Goal: Task Accomplishment & Management: Manage account settings

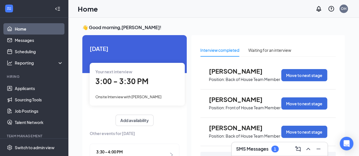
click at [262, 146] on h3 "SMS Messages" at bounding box center [252, 149] width 32 height 6
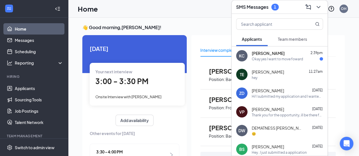
click at [272, 55] on span "Kaniece Chambliss" at bounding box center [267, 53] width 33 height 6
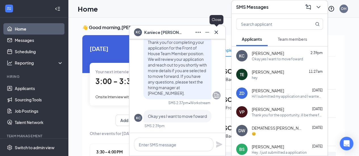
click at [217, 33] on icon "Cross" at bounding box center [216, 32] width 7 height 7
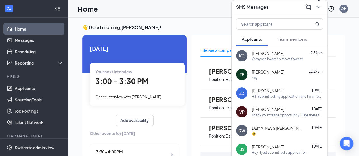
click at [319, 7] on icon "ChevronDown" at bounding box center [318, 7] width 7 height 7
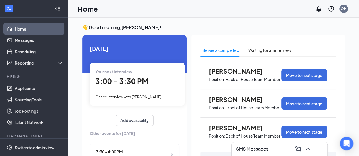
click at [115, 80] on span "3:00 - 3:30 PM" at bounding box center [121, 81] width 53 height 9
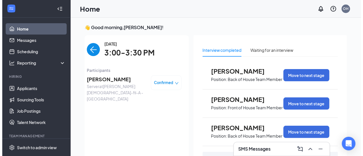
scroll to position [2, 0]
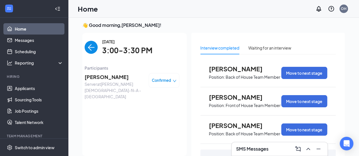
click at [114, 77] on span "Akeira Ponder" at bounding box center [114, 77] width 60 height 8
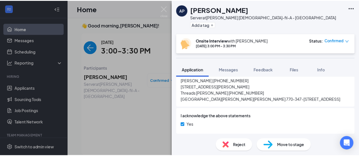
scroll to position [600, 0]
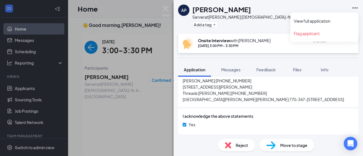
click at [353, 10] on icon "Ellipses" at bounding box center [354, 8] width 7 height 7
click at [312, 22] on link "View full application" at bounding box center [324, 21] width 61 height 6
click at [165, 7] on img at bounding box center [165, 11] width 7 height 11
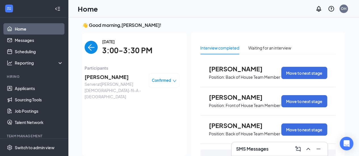
click at [87, 46] on img "back-button" at bounding box center [90, 47] width 13 height 13
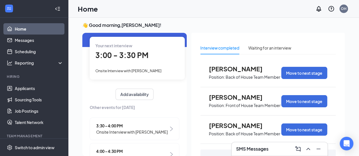
scroll to position [57, 0]
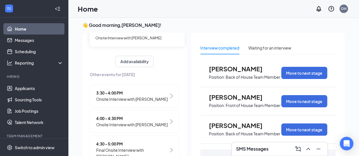
click at [120, 94] on span "3:30 - 4:00 PM" at bounding box center [131, 93] width 71 height 6
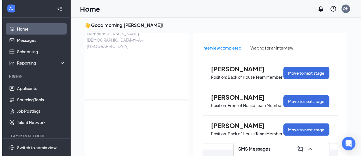
scroll to position [0, 0]
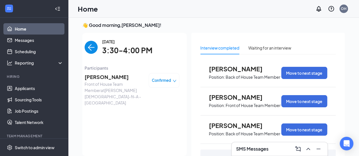
click at [109, 76] on span "Ava Alexander" at bounding box center [114, 77] width 60 height 8
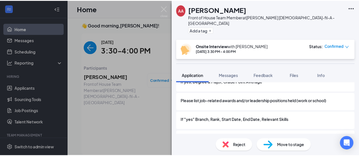
scroll to position [829, 0]
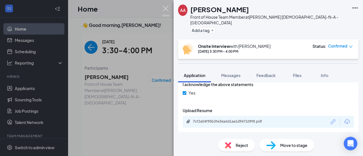
click at [167, 9] on img at bounding box center [165, 11] width 7 height 11
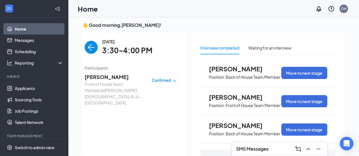
click at [84, 45] on img "back-button" at bounding box center [90, 47] width 13 height 13
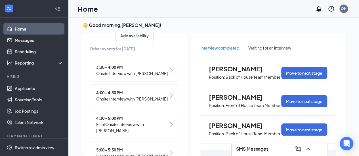
scroll to position [85, 0]
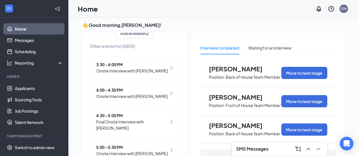
click at [105, 93] on span "Onsite Interview with Lilyanna Ornelas" at bounding box center [131, 96] width 71 height 6
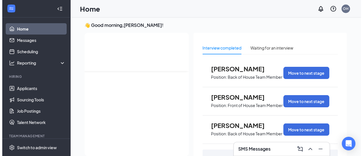
scroll to position [0, 0]
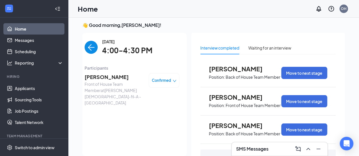
click at [104, 80] on span "Lilyanna Ornelas" at bounding box center [114, 77] width 60 height 8
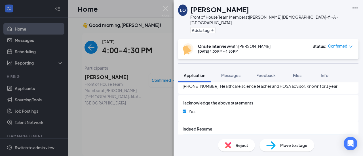
scroll to position [800, 0]
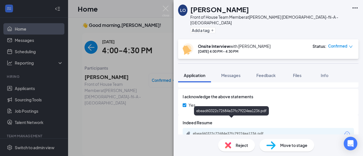
click at [230, 132] on div "ebead60322c72684e37fc79224ea1236.pdf" at bounding box center [232, 134] width 79 height 5
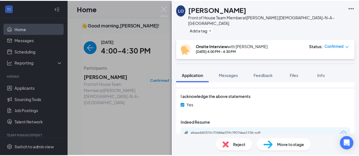
scroll to position [798, 0]
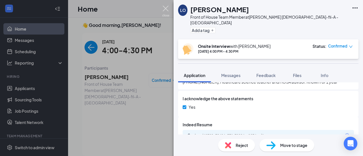
drag, startPoint x: 165, startPoint y: 7, endPoint x: 90, endPoint y: 45, distance: 83.9
click at [165, 7] on img at bounding box center [165, 11] width 7 height 11
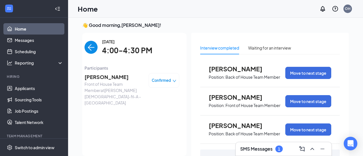
click at [85, 48] on img "back-button" at bounding box center [90, 47] width 13 height 13
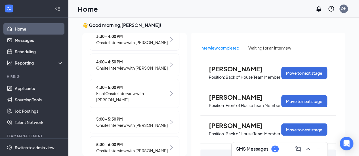
scroll to position [133, 0]
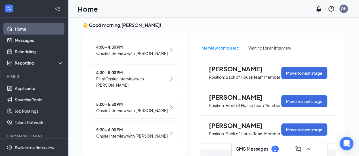
click at [241, 147] on h3 "SMS Messages" at bounding box center [252, 149] width 32 height 6
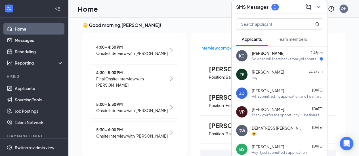
click at [261, 54] on span "Kaniece Chambliss" at bounding box center [267, 53] width 33 height 6
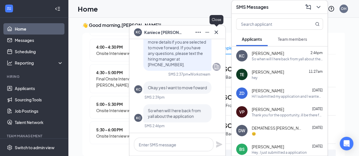
click at [217, 33] on icon "Cross" at bounding box center [215, 31] width 3 height 3
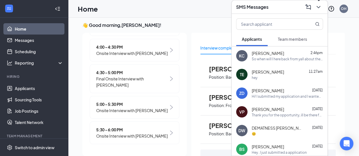
click at [317, 7] on icon "ChevronDown" at bounding box center [318, 7] width 4 height 2
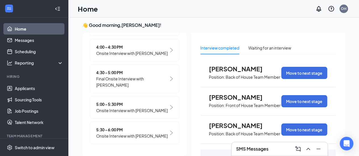
click at [134, 108] on span "Onsite Interview with Derrius Lovett" at bounding box center [131, 110] width 71 height 6
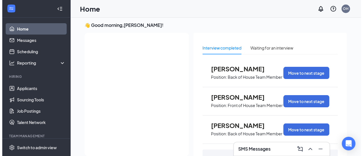
scroll to position [0, 0]
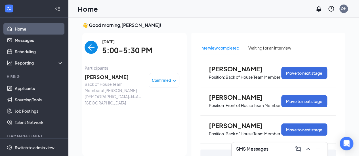
click at [104, 75] on span "Derrius Lovett" at bounding box center [114, 77] width 60 height 8
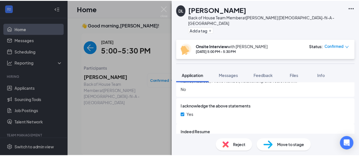
scroll to position [555, 0]
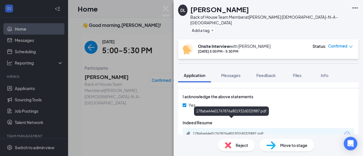
click at [242, 132] on div "178abe64e01767876a801932d032f887.pdf" at bounding box center [232, 134] width 79 height 5
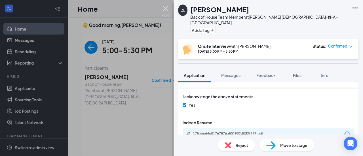
click at [166, 10] on img at bounding box center [165, 11] width 7 height 11
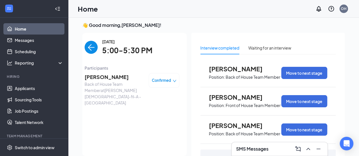
click at [86, 46] on img "back-button" at bounding box center [90, 47] width 13 height 13
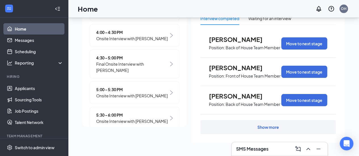
scroll to position [133, 0]
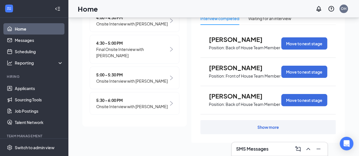
click at [129, 101] on span "5:30 - 6:00 PM" at bounding box center [131, 100] width 71 height 6
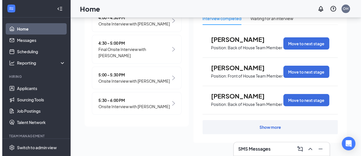
scroll to position [0, 0]
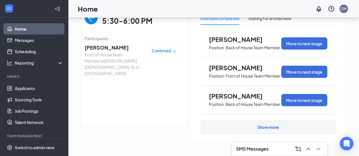
click at [107, 52] on span "Front of House Team Member at Truett's Chick-fil-A - Stockbridge" at bounding box center [114, 64] width 60 height 25
click at [105, 49] on span "Darcy Merilan" at bounding box center [114, 48] width 60 height 8
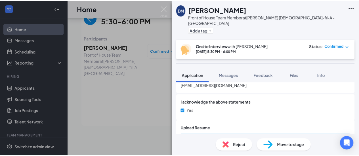
scroll to position [754, 0]
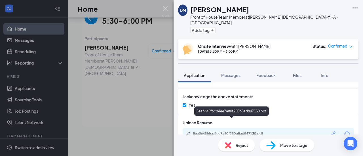
click at [221, 132] on div "5ea3645f6cd4ee7a80f250b5ad847130.pdf" at bounding box center [232, 134] width 79 height 5
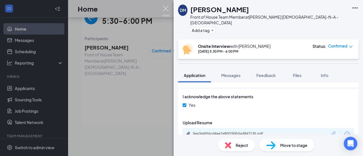
click at [167, 11] on img at bounding box center [165, 11] width 7 height 11
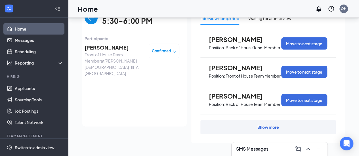
click at [90, 20] on img "back-button" at bounding box center [90, 17] width 13 height 13
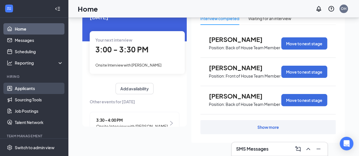
click at [23, 86] on link "Applicants" at bounding box center [39, 88] width 48 height 11
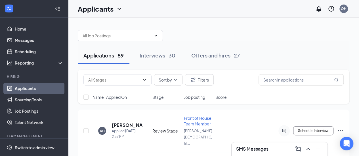
click at [120, 95] on span "Name · Applied On" at bounding box center [109, 97] width 34 height 6
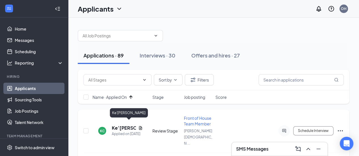
click at [118, 125] on h5 "Ke’Eryka Cook" at bounding box center [124, 128] width 24 height 6
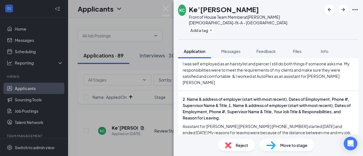
scroll to position [510, 0]
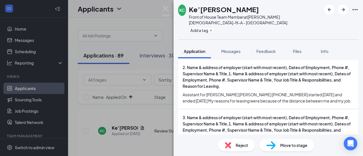
click at [243, 147] on span "Reject" at bounding box center [242, 145] width 12 height 6
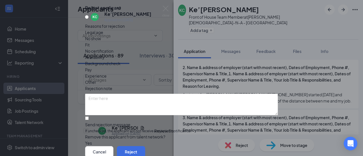
click at [137, 80] on div "Legal age No show Fit No certification Availability Background check Pay Experi…" at bounding box center [181, 57] width 193 height 56
click at [92, 73] on span "Pay" at bounding box center [88, 70] width 7 height 6
click at [89, 116] on input "Send rejection message If unchecked, the applicant will not receive a rejection…" at bounding box center [87, 118] width 4 height 4
checkbox input "true"
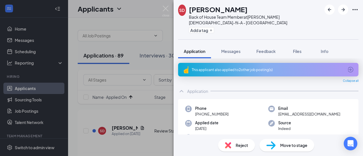
click at [347, 66] on icon "ArrowCircle" at bounding box center [350, 69] width 7 height 7
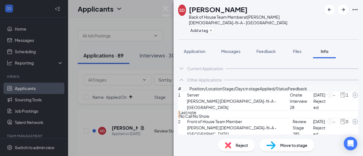
click at [239, 146] on span "Reject" at bounding box center [242, 145] width 12 height 6
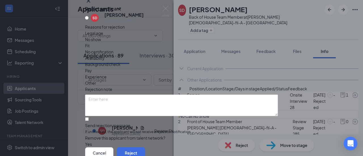
scroll to position [46, 0]
click at [96, 80] on span "Other" at bounding box center [90, 83] width 11 height 6
click at [90, 82] on div "SD Sebastian Doyal Applied on Oct 8 Reasons for rejection Legal age No show Fit…" at bounding box center [181, 79] width 193 height 135
click at [89, 117] on input "Send rejection message If unchecked, the applicant will not receive a rejection…" at bounding box center [87, 119] width 4 height 4
checkbox input "true"
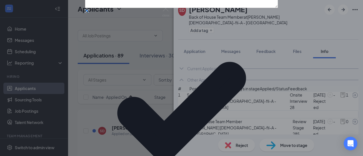
scroll to position [74, 0]
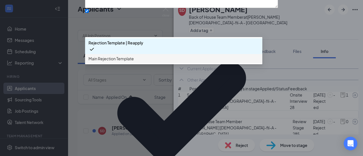
click at [159, 62] on span "Main Rejection Template" at bounding box center [173, 59] width 170 height 6
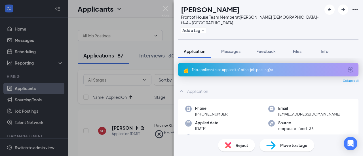
click at [350, 63] on div "This applicant also applied to 1 other job posting(s)" at bounding box center [268, 70] width 180 height 14
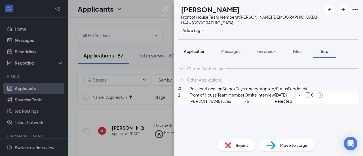
click at [199, 49] on span "Application" at bounding box center [195, 51] width 22 height 5
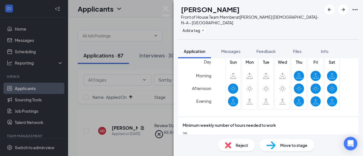
scroll to position [312, 0]
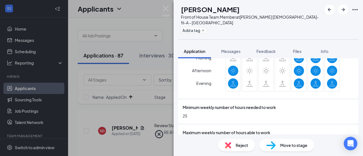
click at [236, 142] on div "Reject" at bounding box center [236, 145] width 37 height 12
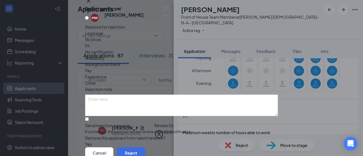
click at [105, 61] on span "Availability" at bounding box center [95, 58] width 20 height 6
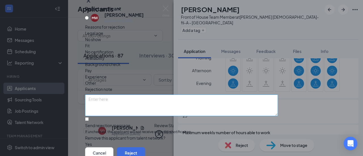
scroll to position [28, 0]
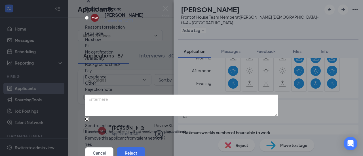
click at [89, 117] on input "Send rejection message If unchecked, the applicant will not receive a rejection…" at bounding box center [87, 119] width 4 height 4
checkbox input "true"
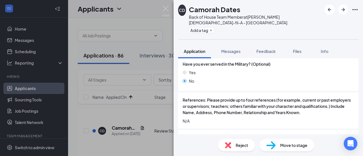
scroll to position [680, 0]
click at [241, 145] on span "Reject" at bounding box center [242, 145] width 12 height 6
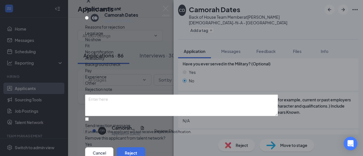
click at [140, 74] on div "Pay" at bounding box center [181, 70] width 193 height 6
click at [174, 80] on div "Experience" at bounding box center [181, 77] width 193 height 6
click at [89, 117] on input "Send rejection message If unchecked, the applicant will not receive a rejection…" at bounding box center [87, 119] width 4 height 4
checkbox input "true"
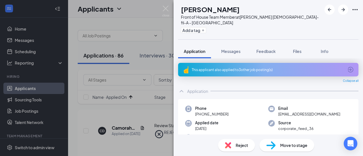
click at [347, 66] on icon "ArrowCircle" at bounding box center [350, 69] width 7 height 7
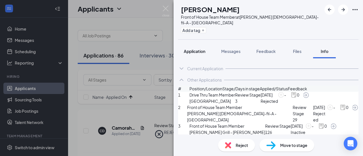
click at [193, 49] on span "Application" at bounding box center [195, 51] width 22 height 5
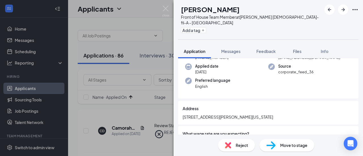
scroll to position [113, 0]
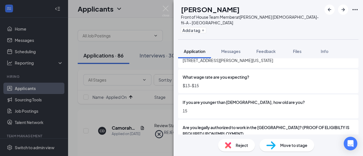
click at [242, 143] on span "Reject" at bounding box center [242, 145] width 12 height 6
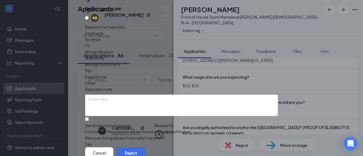
click at [103, 36] on span "Legal age" at bounding box center [94, 33] width 18 height 6
click at [113, 147] on button "Cancel" at bounding box center [99, 152] width 28 height 11
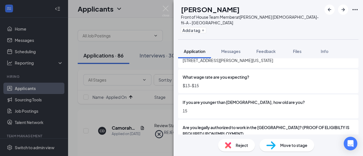
click at [236, 143] on span "Reject" at bounding box center [242, 145] width 12 height 6
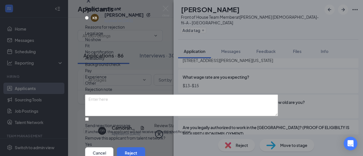
click at [103, 36] on span "Legal age" at bounding box center [94, 33] width 18 height 6
click at [92, 74] on span "Pay" at bounding box center [88, 70] width 7 height 6
click at [105, 61] on span "Availability" at bounding box center [95, 58] width 20 height 6
click at [89, 117] on input "Send rejection message If unchecked, the applicant will not receive a rejection…" at bounding box center [87, 119] width 4 height 4
checkbox input "true"
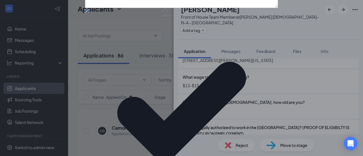
scroll to position [78, 0]
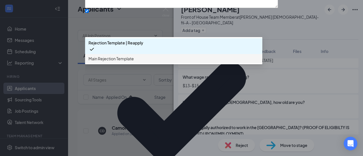
click at [153, 62] on span "Main Rejection Template" at bounding box center [173, 59] width 170 height 6
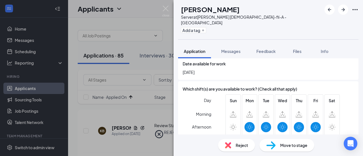
scroll to position [227, 0]
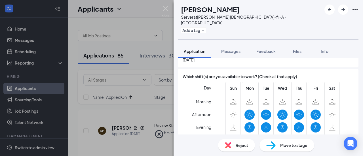
click at [234, 142] on div "Reject" at bounding box center [236, 145] width 37 height 12
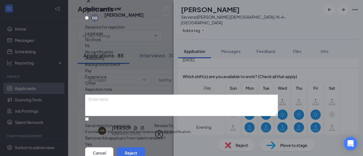
click at [105, 61] on span "Availability" at bounding box center [95, 58] width 20 height 6
click at [148, 74] on div "Pay" at bounding box center [181, 70] width 193 height 6
click at [89, 117] on input "Send rejection message If unchecked, the applicant will not receive a rejection…" at bounding box center [87, 119] width 4 height 4
checkbox input "true"
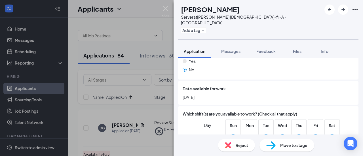
scroll to position [227, 0]
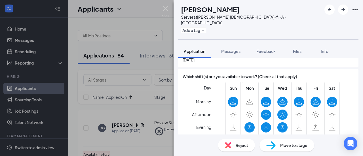
click at [243, 145] on span "Reject" at bounding box center [242, 145] width 12 height 6
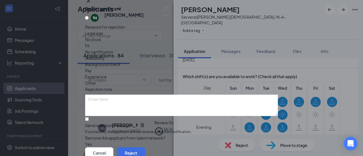
drag, startPoint x: 216, startPoint y: 67, endPoint x: 211, endPoint y: 67, distance: 4.5
click at [105, 61] on span "Availability" at bounding box center [95, 58] width 20 height 6
click at [139, 74] on div "Pay" at bounding box center [181, 70] width 193 height 6
click at [89, 117] on input "Send rejection message If unchecked, the applicant will not receive a rejection…" at bounding box center [87, 119] width 4 height 4
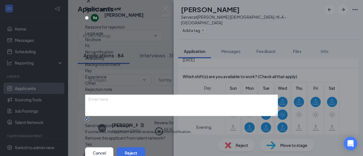
checkbox input "true"
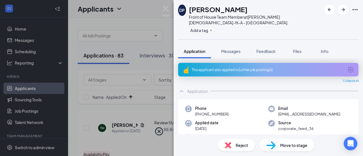
click at [347, 66] on icon "ArrowCircle" at bounding box center [350, 69] width 7 height 7
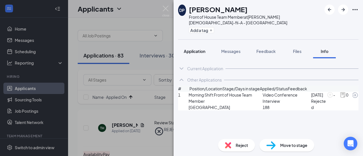
click at [199, 49] on span "Application" at bounding box center [195, 51] width 22 height 5
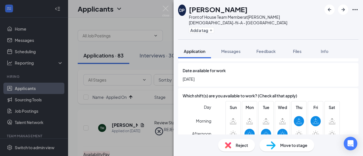
scroll to position [255, 0]
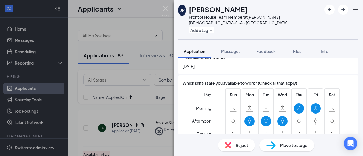
click at [239, 144] on span "Reject" at bounding box center [242, 145] width 12 height 6
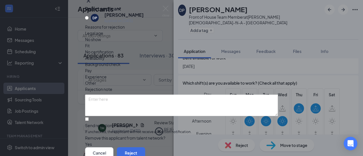
click at [105, 61] on span "Availability" at bounding box center [95, 58] width 20 height 6
click at [89, 117] on input "Send rejection message If unchecked, the applicant will not receive a rejection…" at bounding box center [87, 119] width 4 height 4
checkbox input "true"
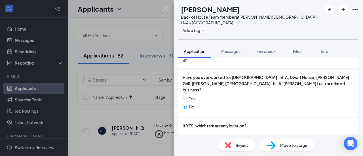
scroll to position [328, 0]
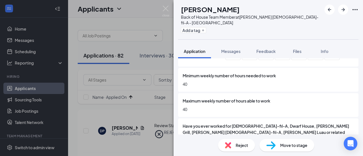
click at [237, 145] on span "Reject" at bounding box center [242, 145] width 12 height 6
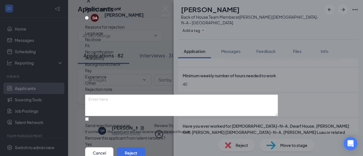
click at [96, 80] on span "Other" at bounding box center [90, 83] width 11 height 6
click at [89, 117] on input "Send rejection message If unchecked, the applicant will not receive a rejection…" at bounding box center [87, 119] width 4 height 4
checkbox input "true"
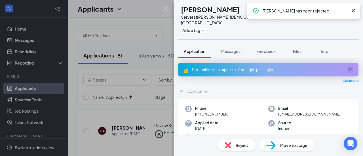
click at [347, 66] on icon "ArrowCircle" at bounding box center [350, 69] width 7 height 7
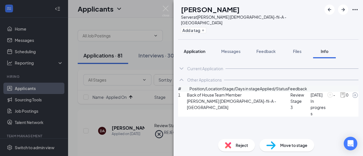
click at [197, 49] on span "Application" at bounding box center [195, 51] width 22 height 5
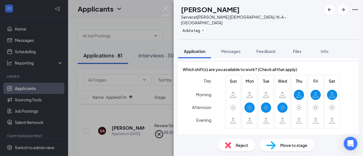
scroll to position [283, 0]
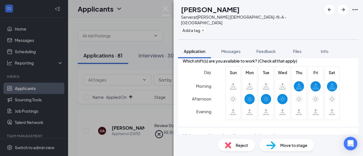
click at [242, 143] on span "Reject" at bounding box center [242, 145] width 12 height 6
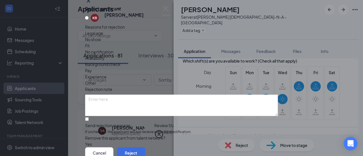
click at [105, 61] on span "Availability" at bounding box center [95, 58] width 20 height 6
click at [92, 74] on span "Pay" at bounding box center [88, 70] width 7 height 6
click at [89, 117] on input "Send rejection message If unchecked, the applicant will not receive a rejection…" at bounding box center [87, 119] width 4 height 4
checkbox input "true"
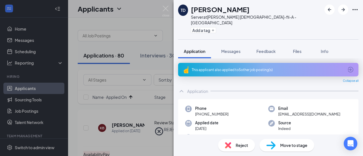
click at [348, 67] on icon "ArrowCircle" at bounding box center [351, 70] width 6 height 6
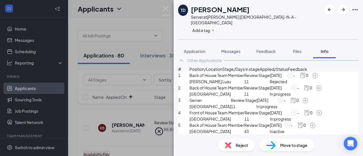
scroll to position [84, 0]
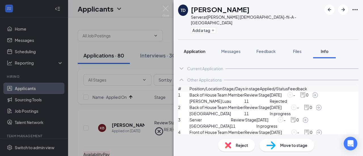
click at [189, 49] on span "Application" at bounding box center [195, 51] width 22 height 5
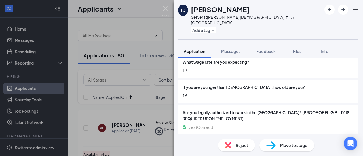
scroll to position [114, 0]
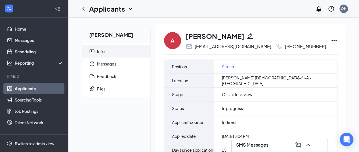
click at [264, 142] on h3 "SMS Messages" at bounding box center [252, 145] width 32 height 6
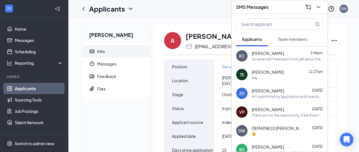
click at [267, 52] on div "Kaniece Chambliss 2:46pm So when will I here back from yall about the applicati…" at bounding box center [286, 55] width 71 height 11
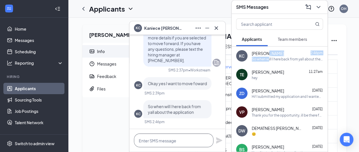
click at [148, 137] on textarea at bounding box center [173, 141] width 79 height 14
paste textarea "Thank you for applying! We’re currently experiencing a higher than normal numbe…"
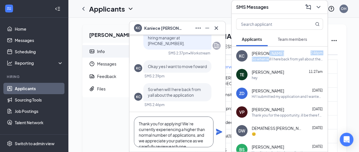
scroll to position [6, 0]
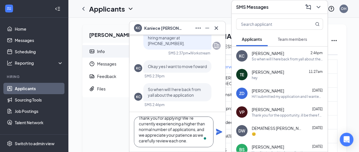
type textarea "Thank you for applying! We’re currently experiencing a higher than normal numbe…"
click at [215, 133] on icon "Plane" at bounding box center [218, 131] width 7 height 7
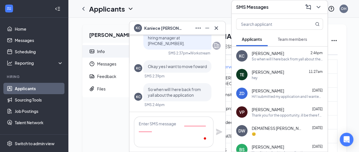
scroll to position [0, 0]
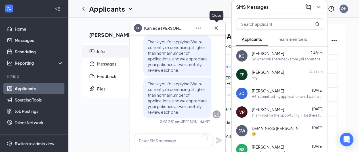
click at [216, 25] on icon "Cross" at bounding box center [216, 28] width 7 height 7
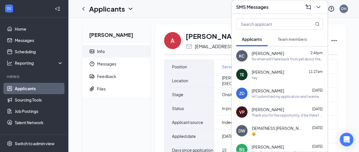
click at [319, 4] on icon "ChevronDown" at bounding box center [318, 7] width 7 height 7
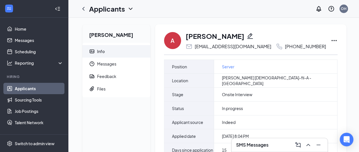
click at [269, 144] on div "SMS Messages" at bounding box center [279, 144] width 87 height 9
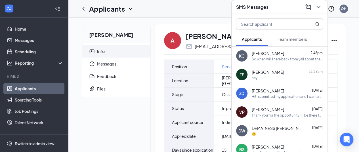
click at [319, 4] on icon "ChevronDown" at bounding box center [318, 7] width 7 height 7
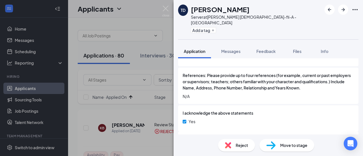
scroll to position [459, 0]
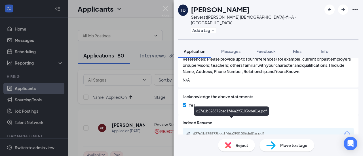
click at [237, 132] on div "d27e1b528872bec1f46a2931036de01e.pdf" at bounding box center [232, 134] width 79 height 5
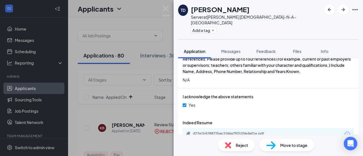
click at [241, 144] on span "Reject" at bounding box center [242, 145] width 12 height 6
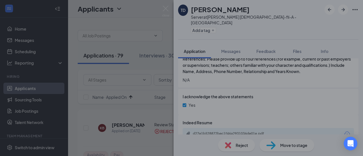
scroll to position [457, 0]
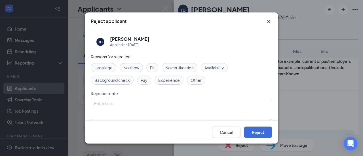
click at [160, 81] on span "Experience" at bounding box center [169, 80] width 22 height 6
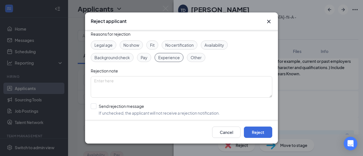
scroll to position [46, 0]
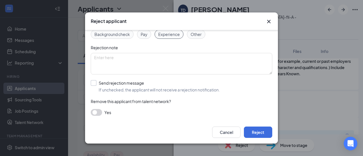
click at [95, 82] on input "Send rejection message If unchecked, the applicant will not receive a rejection…" at bounding box center [155, 86] width 129 height 12
checkbox input "true"
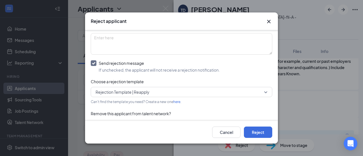
scroll to position [74, 0]
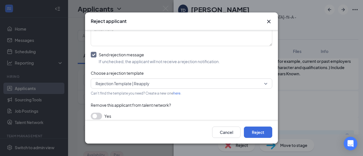
click at [192, 79] on span "Rejection Template | Reapply" at bounding box center [179, 83] width 167 height 9
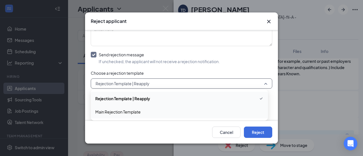
click at [135, 112] on span "Main Rejection Template" at bounding box center [117, 112] width 45 height 6
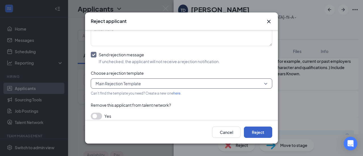
click at [256, 132] on button "Reject" at bounding box center [258, 132] width 28 height 11
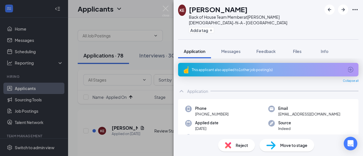
click at [348, 67] on icon "ArrowCircle" at bounding box center [351, 70] width 6 height 6
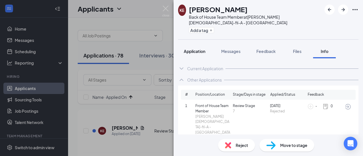
click at [198, 49] on span "Application" at bounding box center [195, 51] width 22 height 5
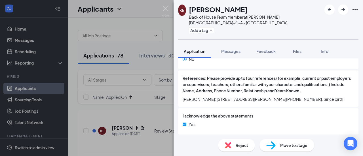
scroll to position [618, 0]
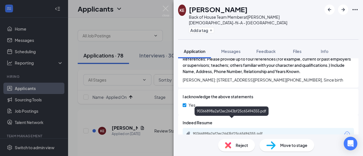
click at [223, 132] on div "90366898a2af2ec2643bf25c65494355.pdf" at bounding box center [232, 134] width 79 height 5
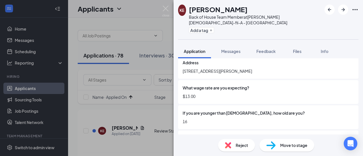
scroll to position [105, 0]
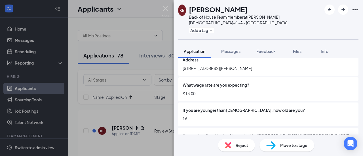
click at [242, 144] on span "Reject" at bounding box center [242, 145] width 12 height 6
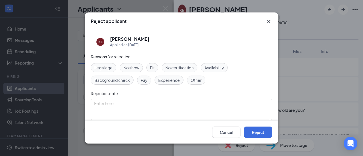
click at [167, 79] on span "Experience" at bounding box center [169, 80] width 22 height 6
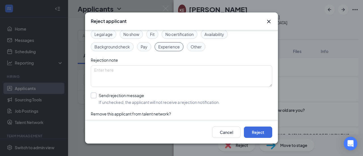
scroll to position [46, 0]
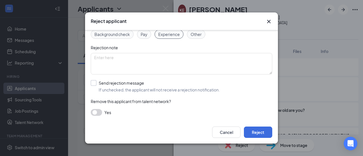
click at [94, 83] on input "Send rejection message If unchecked, the applicant will not receive a rejection…" at bounding box center [155, 86] width 129 height 12
checkbox input "true"
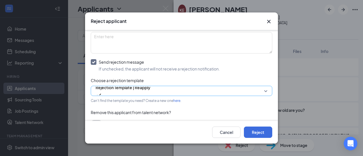
scroll to position [74, 0]
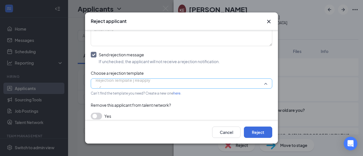
click at [150, 80] on span "Rejection Template | Reapply" at bounding box center [123, 83] width 55 height 15
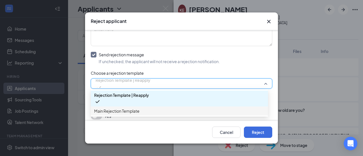
click at [139, 111] on span "Main Rejection Template" at bounding box center [116, 111] width 45 height 6
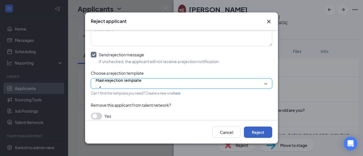
click at [255, 128] on button "Reject" at bounding box center [258, 132] width 28 height 11
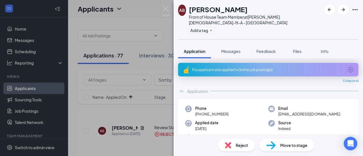
click at [347, 66] on icon "ArrowCircle" at bounding box center [350, 69] width 7 height 7
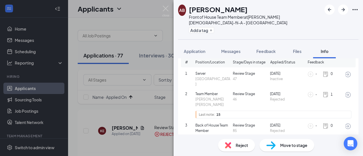
scroll to position [37, 0]
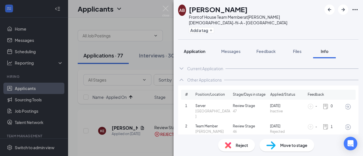
click at [197, 49] on span "Application" at bounding box center [195, 51] width 22 height 5
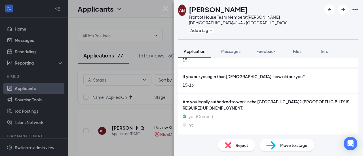
scroll to position [142, 0]
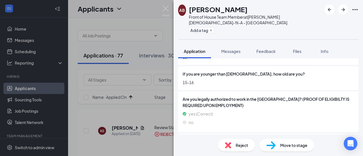
click at [239, 144] on span "Reject" at bounding box center [242, 145] width 12 height 6
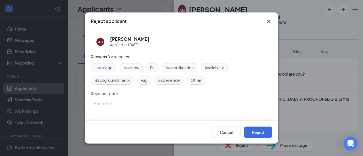
click at [106, 67] on span "Legal age" at bounding box center [103, 68] width 18 height 6
click at [142, 81] on span "Pay" at bounding box center [144, 80] width 7 height 6
click at [223, 65] on span "Availability" at bounding box center [214, 68] width 20 height 6
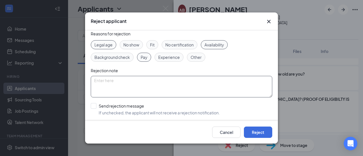
scroll to position [28, 0]
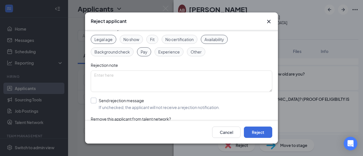
click at [94, 100] on input "Send rejection message If unchecked, the applicant will not receive a rejection…" at bounding box center [155, 104] width 129 height 12
checkbox input "true"
click at [261, 128] on button "Reject" at bounding box center [258, 132] width 28 height 11
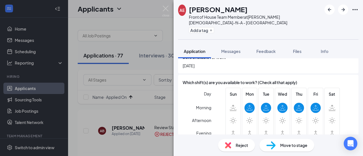
scroll to position [255, 0]
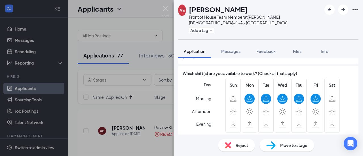
click at [239, 144] on span "Reject" at bounding box center [242, 145] width 12 height 6
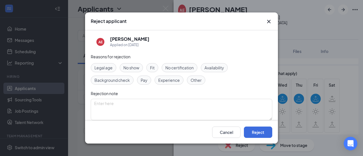
click at [214, 71] on div "Availability" at bounding box center [214, 67] width 27 height 9
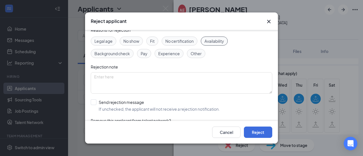
scroll to position [46, 0]
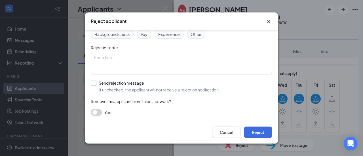
click at [92, 83] on input "Send rejection message If unchecked, the applicant will not receive a rejection…" at bounding box center [155, 86] width 129 height 12
checkbox input "true"
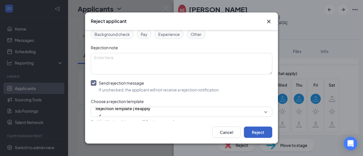
click at [265, 128] on button "Reject" at bounding box center [258, 132] width 28 height 11
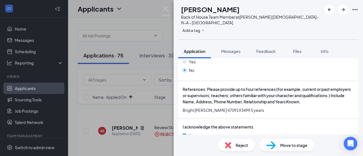
scroll to position [541, 0]
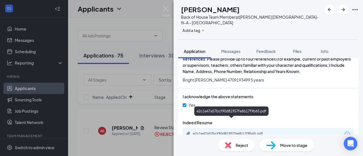
click at [220, 132] on div "e2c1e47a57bcf90d81957fe6b17f9b65.pdf" at bounding box center [232, 134] width 79 height 5
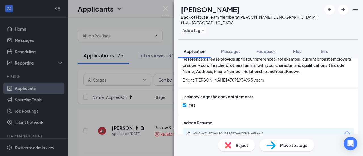
click at [244, 145] on span "Reject" at bounding box center [242, 145] width 12 height 6
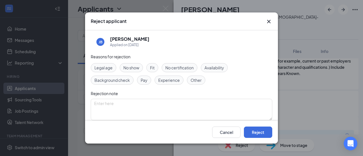
click at [142, 80] on span "Pay" at bounding box center [144, 80] width 7 height 6
click at [166, 82] on span "Experience" at bounding box center [169, 80] width 22 height 6
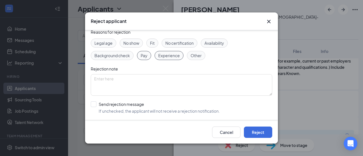
scroll to position [46, 0]
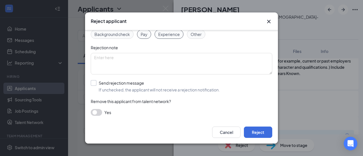
click at [95, 83] on input "Send rejection message If unchecked, the applicant will not receive a rejection…" at bounding box center [155, 86] width 129 height 12
checkbox input "true"
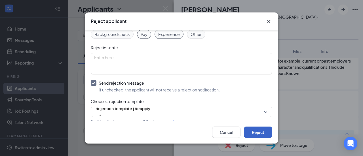
click at [252, 130] on button "Reject" at bounding box center [258, 132] width 28 height 11
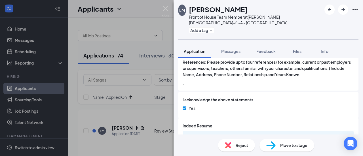
scroll to position [577, 0]
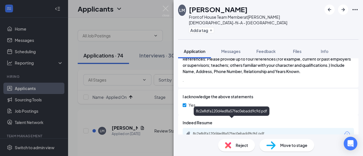
click at [233, 132] on div "8c2e8dfa120d4ed8a57fec0ebadd9c9d.pdf" at bounding box center [232, 134] width 79 height 5
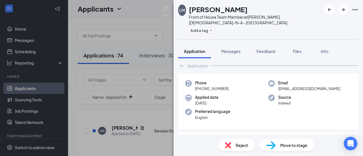
scroll to position [0, 0]
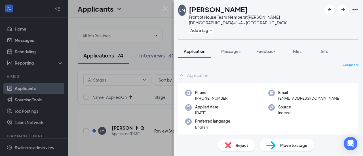
click at [240, 145] on span "Reject" at bounding box center [242, 145] width 12 height 6
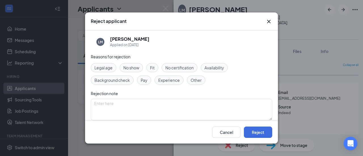
click at [196, 81] on span "Other" at bounding box center [195, 80] width 11 height 6
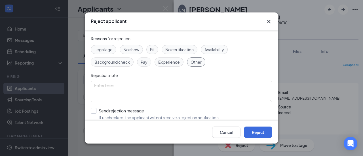
scroll to position [46, 0]
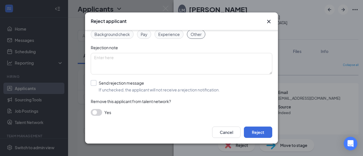
click at [93, 82] on input "Send rejection message If unchecked, the applicant will not receive a rejection…" at bounding box center [155, 86] width 129 height 12
checkbox input "true"
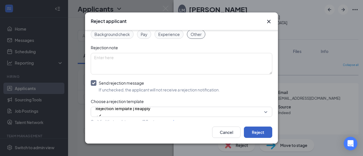
click at [266, 131] on button "Reject" at bounding box center [258, 132] width 28 height 11
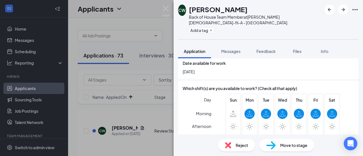
scroll to position [255, 0]
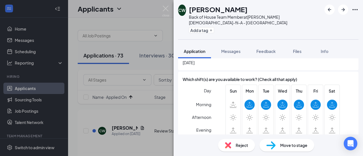
click at [241, 144] on span "Reject" at bounding box center [242, 145] width 12 height 6
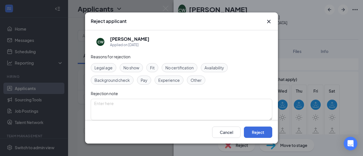
click at [216, 66] on span "Availability" at bounding box center [214, 68] width 20 height 6
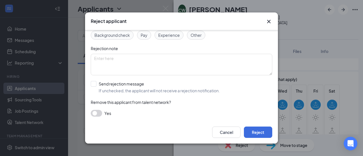
scroll to position [46, 0]
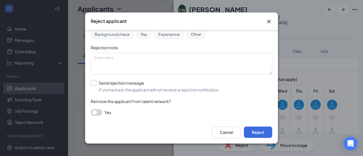
click at [94, 83] on input "Send rejection message If unchecked, the applicant will not receive a rejection…" at bounding box center [155, 86] width 129 height 12
checkbox input "true"
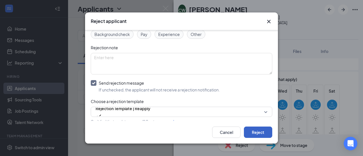
click at [261, 131] on button "Reject" at bounding box center [258, 132] width 28 height 11
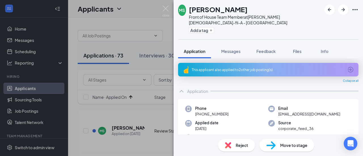
click at [347, 66] on icon "ArrowCircle" at bounding box center [350, 69] width 7 height 7
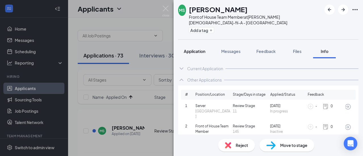
click at [194, 49] on span "Application" at bounding box center [195, 51] width 22 height 5
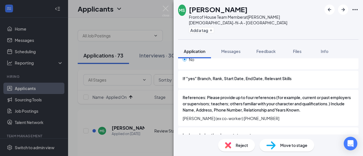
scroll to position [756, 0]
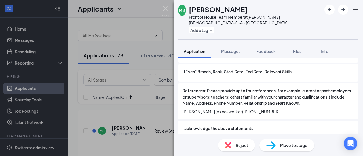
click at [243, 145] on span "Reject" at bounding box center [242, 145] width 12 height 6
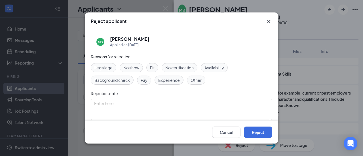
click at [146, 79] on span "Pay" at bounding box center [144, 80] width 7 height 6
click at [167, 80] on span "Experience" at bounding box center [169, 80] width 22 height 6
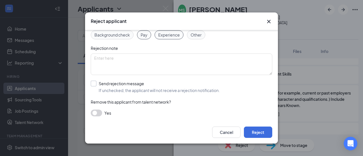
scroll to position [46, 0]
click at [95, 83] on input "Send rejection message If unchecked, the applicant will not receive a rejection…" at bounding box center [155, 86] width 129 height 12
checkbox input "true"
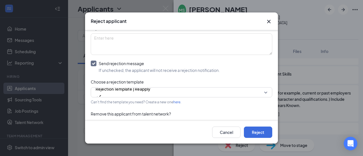
scroll to position [78, 0]
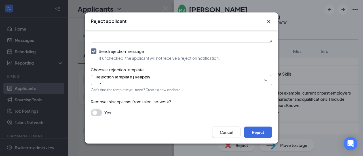
click at [150, 78] on span "Rejection Template | Reapply" at bounding box center [123, 80] width 55 height 15
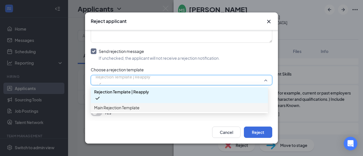
click at [126, 105] on div "Main Rejection Template" at bounding box center [179, 107] width 177 height 9
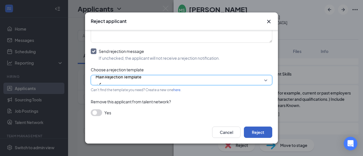
click at [257, 130] on button "Reject" at bounding box center [258, 132] width 28 height 11
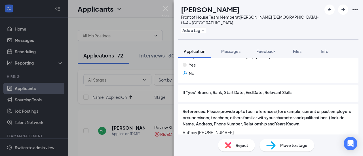
scroll to position [717, 0]
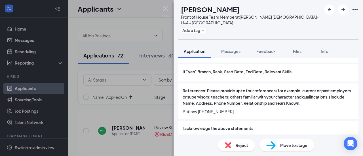
click at [243, 144] on span "Reject" at bounding box center [242, 145] width 12 height 6
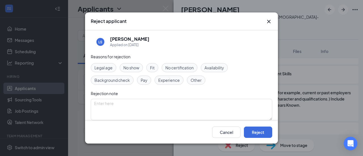
click at [145, 80] on span "Pay" at bounding box center [144, 80] width 7 height 6
click at [166, 81] on span "Experience" at bounding box center [169, 80] width 22 height 6
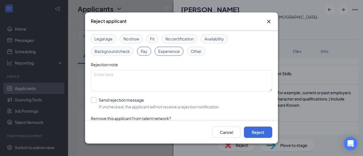
scroll to position [46, 0]
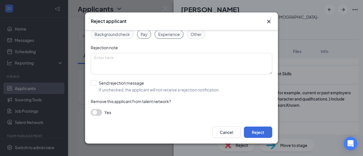
click at [90, 82] on div "LS Leonard Seabrook Applied on Oct 10 Reasons for rejection Legal age No show F…" at bounding box center [181, 75] width 193 height 91
click at [94, 82] on input "Send rejection message If unchecked, the applicant will not receive a rejection…" at bounding box center [155, 86] width 129 height 12
checkbox input "true"
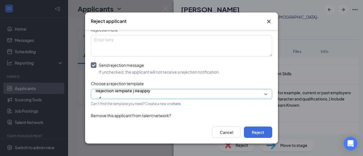
scroll to position [78, 0]
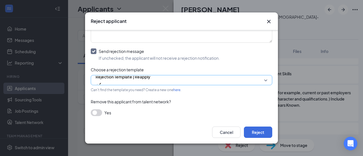
click at [150, 82] on span "Rejection Template | Reapply" at bounding box center [123, 80] width 55 height 15
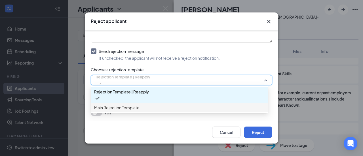
click at [152, 107] on span "Main Rejection Template" at bounding box center [179, 108] width 170 height 6
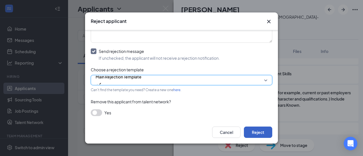
click at [255, 130] on button "Reject" at bounding box center [258, 132] width 28 height 11
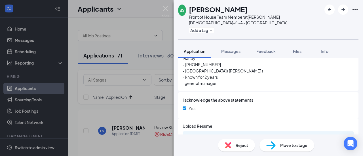
scroll to position [911, 0]
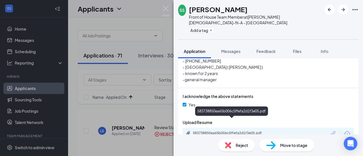
click at [221, 131] on div "583738850ea65b006c5ffefa2d1f3e05.pdf" at bounding box center [232, 133] width 79 height 5
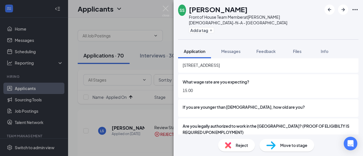
scroll to position [90, 0]
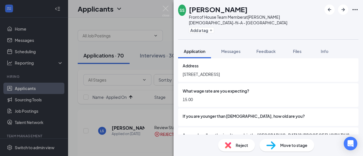
click at [241, 147] on span "Reject" at bounding box center [242, 145] width 12 height 6
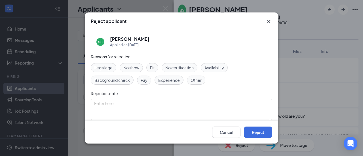
click at [148, 80] on div "Pay" at bounding box center [144, 80] width 14 height 9
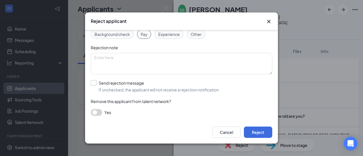
click at [93, 81] on input "Send rejection message If unchecked, the applicant will not receive a rejection…" at bounding box center [155, 86] width 129 height 12
checkbox input "true"
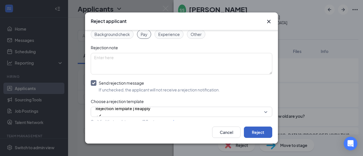
click at [263, 129] on button "Reject" at bounding box center [258, 132] width 28 height 11
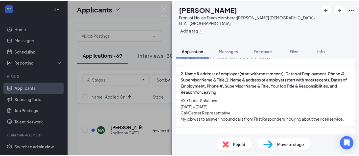
scroll to position [539, 0]
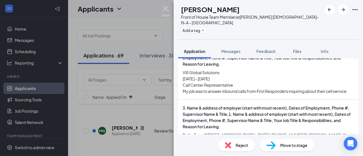
click at [165, 8] on img at bounding box center [165, 11] width 7 height 11
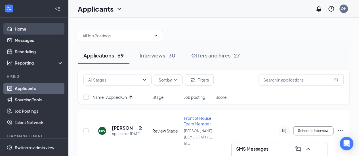
click at [28, 29] on link "Home" at bounding box center [39, 28] width 48 height 11
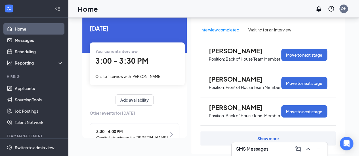
scroll to position [28, 0]
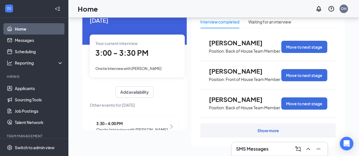
click at [118, 60] on div "Your current interview 3:00 - 3:30 PM Onsite Interview with Akeira Ponder" at bounding box center [137, 56] width 95 height 43
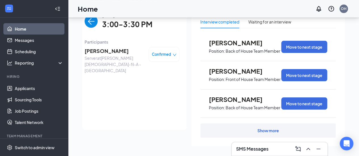
click at [104, 54] on span "Akeira Ponder" at bounding box center [114, 51] width 60 height 8
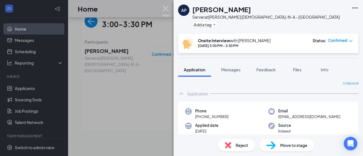
click at [165, 7] on img at bounding box center [165, 11] width 7 height 11
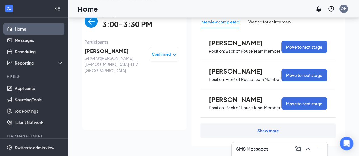
click at [89, 20] on img "back-button" at bounding box center [90, 21] width 13 height 13
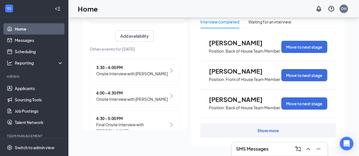
scroll to position [57, 0]
click at [118, 67] on span "3:30 - 4:00 PM" at bounding box center [131, 67] width 71 height 6
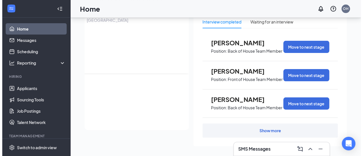
scroll to position [0, 0]
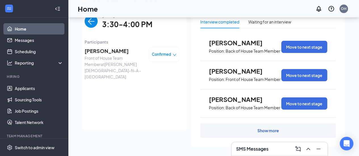
click at [104, 52] on span "Ava Alexander" at bounding box center [114, 51] width 60 height 8
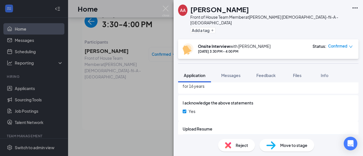
scroll to position [829, 0]
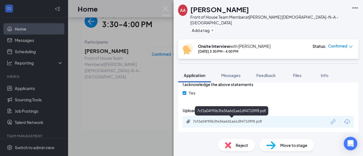
click at [241, 121] on div "7cf2a04f95b3fe36a6d1ae1d947109f8.pdf" at bounding box center [232, 121] width 79 height 5
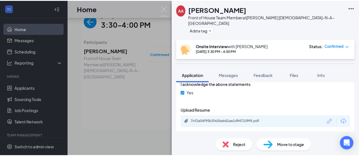
scroll to position [827, 0]
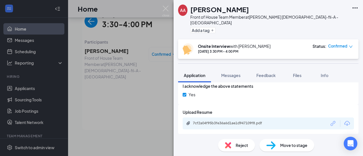
click at [356, 8] on icon "Ellipses" at bounding box center [354, 8] width 7 height 7
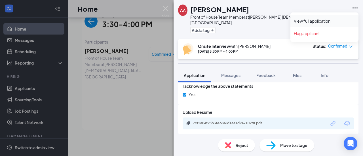
click at [328, 21] on link "View full application" at bounding box center [324, 21] width 61 height 6
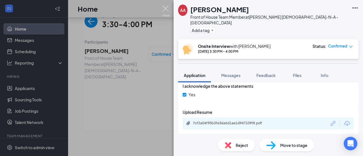
click at [165, 10] on img at bounding box center [165, 11] width 7 height 11
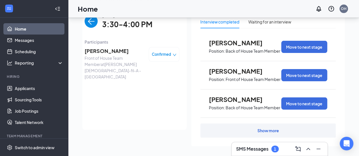
click at [256, 151] on h3 "SMS Messages" at bounding box center [252, 149] width 32 height 6
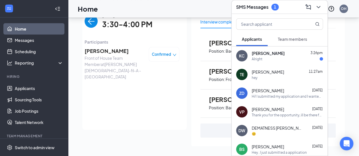
click at [267, 59] on div "Alright" at bounding box center [286, 59] width 71 height 5
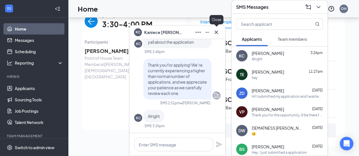
click at [216, 33] on icon "Cross" at bounding box center [215, 31] width 3 height 3
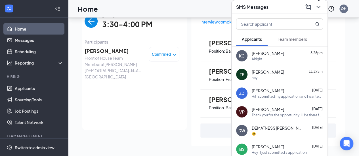
click at [319, 8] on icon "ChevronDown" at bounding box center [318, 7] width 7 height 7
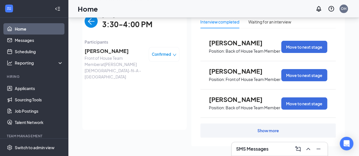
click at [86, 21] on img "back-button" at bounding box center [90, 21] width 13 height 13
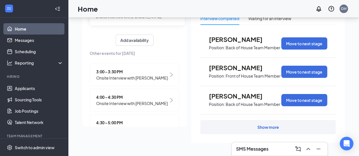
scroll to position [57, 0]
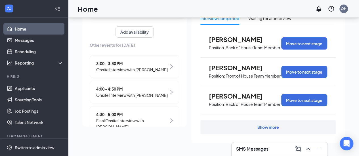
click at [118, 96] on span "Onsite Interview with Lilyanna Ornelas" at bounding box center [131, 95] width 71 height 6
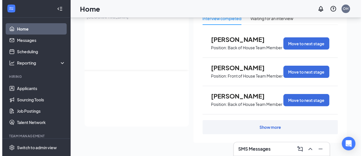
scroll to position [0, 0]
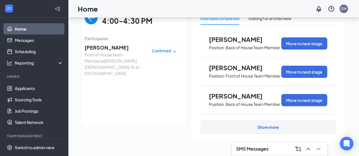
click at [99, 49] on span "Lilyanna Ornelas" at bounding box center [114, 48] width 60 height 8
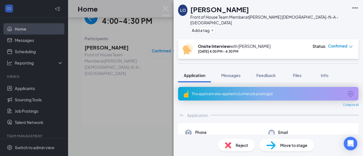
click at [347, 90] on icon "ArrowCircle" at bounding box center [350, 93] width 7 height 7
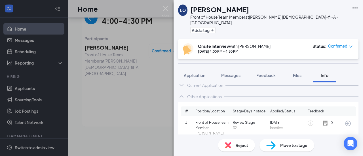
scroll to position [10, 0]
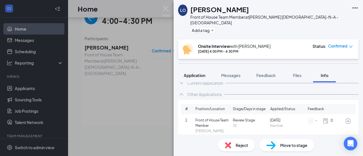
click at [196, 73] on span "Application" at bounding box center [195, 75] width 22 height 5
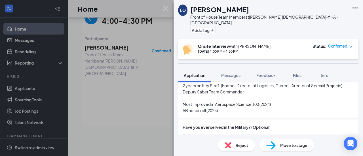
scroll to position [800, 0]
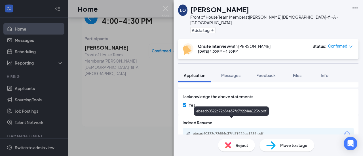
click at [238, 132] on div "ebead60322c72684e37fc79224ea1236.pdf" at bounding box center [232, 134] width 79 height 5
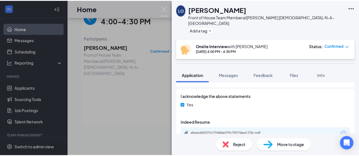
scroll to position [798, 0]
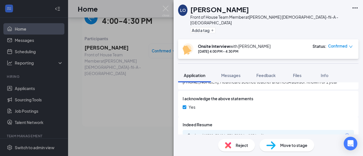
click at [354, 8] on icon "Ellipses" at bounding box center [354, 7] width 5 height 1
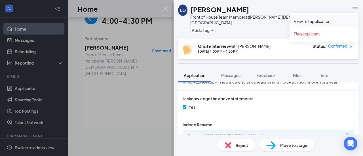
click at [322, 19] on link "View full application" at bounding box center [324, 21] width 61 height 6
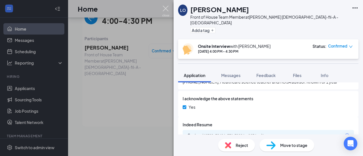
click at [167, 9] on img at bounding box center [165, 11] width 7 height 11
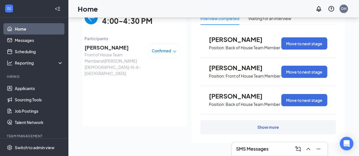
click at [87, 20] on img "back-button" at bounding box center [90, 17] width 13 height 13
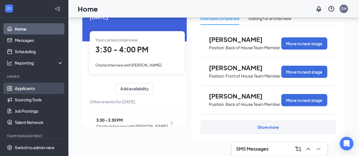
click at [36, 88] on link "Applicants" at bounding box center [39, 88] width 48 height 11
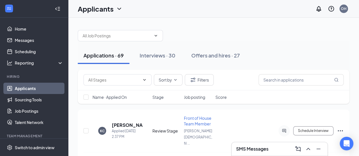
click at [112, 98] on span "Name · Applied On" at bounding box center [109, 97] width 34 height 6
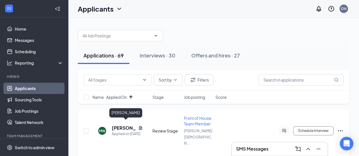
click at [126, 125] on h5 "Michelle Wilcox" at bounding box center [124, 128] width 24 height 6
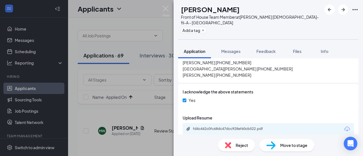
scroll to position [830, 0]
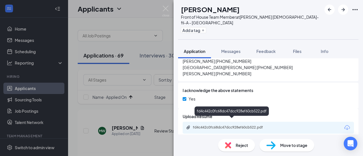
click at [221, 125] on div "fd4c442c0fc68dc47dcc928ef60cb522.pdf" at bounding box center [232, 127] width 79 height 5
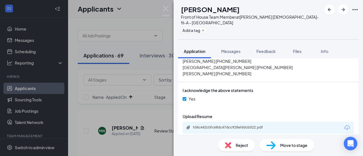
scroll to position [828, 0]
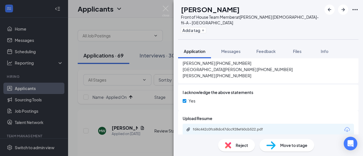
click at [238, 147] on span "Reject" at bounding box center [242, 145] width 12 height 6
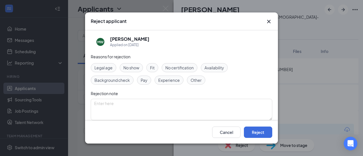
click at [166, 81] on span "Experience" at bounding box center [169, 80] width 22 height 6
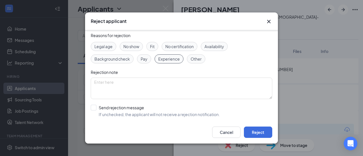
scroll to position [46, 0]
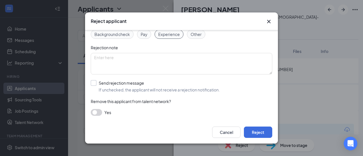
drag, startPoint x: 95, startPoint y: 82, endPoint x: 111, endPoint y: 87, distance: 16.0
click at [95, 83] on input "Send rejection message If unchecked, the applicant will not receive a rejection…" at bounding box center [155, 86] width 129 height 12
checkbox input "true"
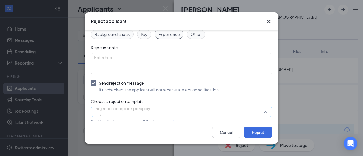
drag, startPoint x: 236, startPoint y: 113, endPoint x: 231, endPoint y: 111, distance: 4.8
click at [150, 113] on span "Rejection Template | Reapply" at bounding box center [123, 111] width 55 height 15
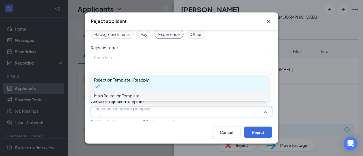
click at [138, 97] on span "Main Rejection Template" at bounding box center [116, 96] width 45 height 6
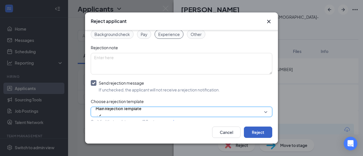
click at [260, 132] on button "Reject" at bounding box center [258, 132] width 28 height 11
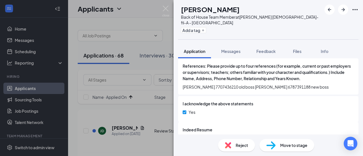
scroll to position [418, 0]
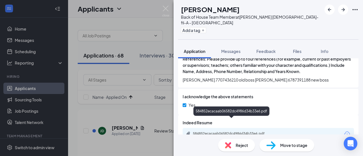
click at [228, 132] on div "584852ecacaab06582dc4986d34b33e6.pdf" at bounding box center [232, 134] width 79 height 5
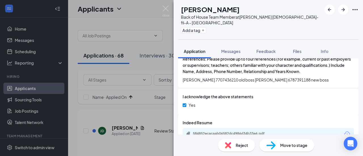
scroll to position [416, 0]
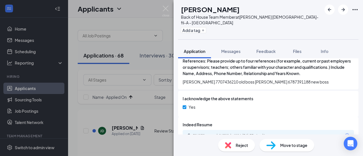
click at [236, 140] on div "Reject" at bounding box center [236, 145] width 37 height 12
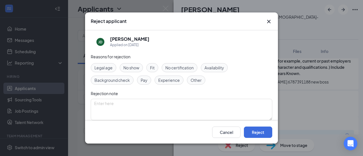
click at [146, 77] on span "Pay" at bounding box center [144, 80] width 7 height 6
click at [173, 81] on span "Experience" at bounding box center [169, 80] width 22 height 6
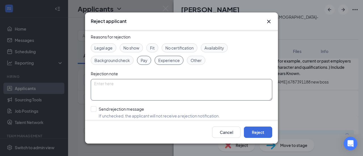
scroll to position [28, 0]
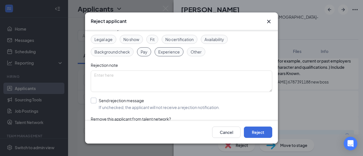
drag, startPoint x: 92, startPoint y: 101, endPoint x: 98, endPoint y: 101, distance: 5.7
click at [92, 102] on input "Send rejection message If unchecked, the applicant will not receive a rejection…" at bounding box center [155, 104] width 129 height 12
checkbox input "true"
click at [257, 131] on button "Reject" at bounding box center [258, 132] width 28 height 11
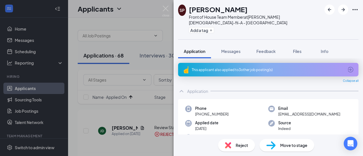
click at [348, 67] on icon "ArrowCircle" at bounding box center [351, 70] width 6 height 6
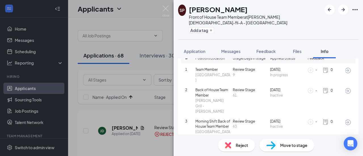
scroll to position [37, 0]
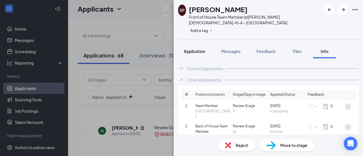
click at [194, 49] on span "Application" at bounding box center [195, 51] width 22 height 5
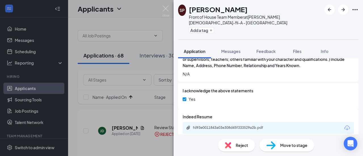
scroll to position [440, 0]
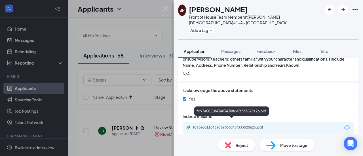
click at [222, 125] on div "fd93e0011843a03e308d45f333529a2b.pdf" at bounding box center [232, 127] width 79 height 5
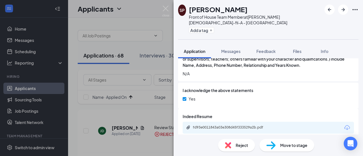
scroll to position [438, 0]
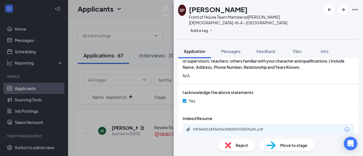
click at [245, 143] on span "Reject" at bounding box center [242, 145] width 12 height 6
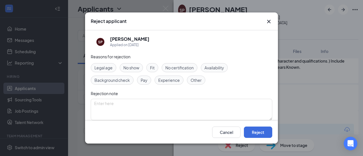
click at [198, 77] on span "Other" at bounding box center [195, 80] width 11 height 6
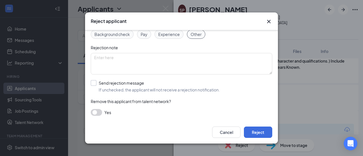
click at [92, 82] on input "Send rejection message If unchecked, the applicant will not receive a rejection…" at bounding box center [155, 86] width 129 height 12
checkbox input "true"
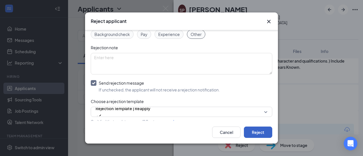
click at [260, 132] on button "Reject" at bounding box center [258, 132] width 28 height 11
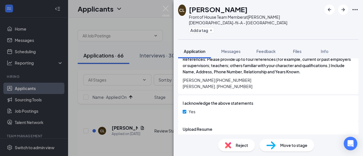
scroll to position [841, 0]
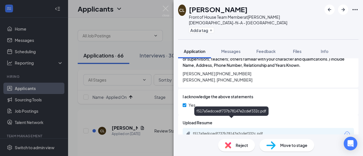
click at [229, 132] on div "f517a5edccedf737b78147e2cdef332c.pdf" at bounding box center [232, 134] width 79 height 5
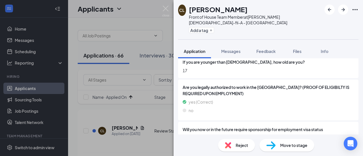
scroll to position [73, 0]
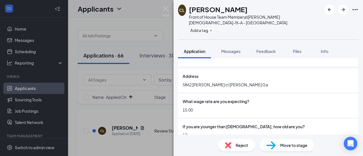
click at [242, 145] on span "Reject" at bounding box center [242, 145] width 12 height 6
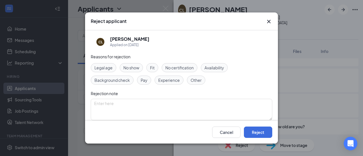
click at [166, 79] on span "Experience" at bounding box center [169, 80] width 22 height 6
click at [144, 80] on span "Pay" at bounding box center [144, 80] width 7 height 6
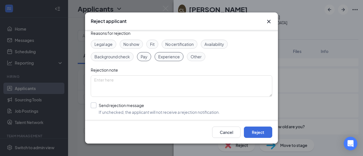
scroll to position [46, 0]
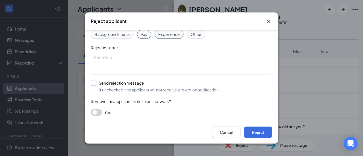
click at [95, 82] on input "Send rejection message If unchecked, the applicant will not receive a rejection…" at bounding box center [155, 86] width 129 height 12
checkbox input "true"
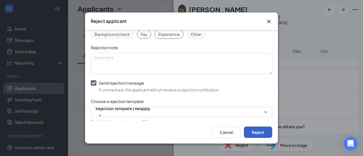
click at [253, 134] on button "Reject" at bounding box center [258, 132] width 28 height 11
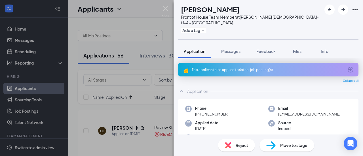
click at [348, 67] on icon "ArrowCircle" at bounding box center [351, 70] width 6 height 6
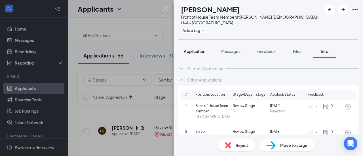
click at [190, 49] on span "Application" at bounding box center [195, 51] width 22 height 5
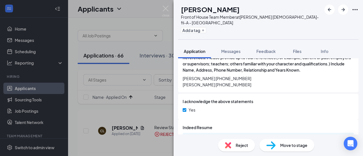
scroll to position [638, 0]
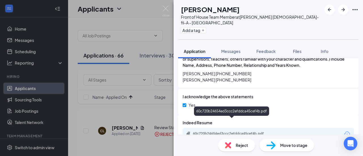
click at [226, 132] on div "60c720b24654ed3ccc2efddca45cef4b.pdf" at bounding box center [232, 134] width 79 height 5
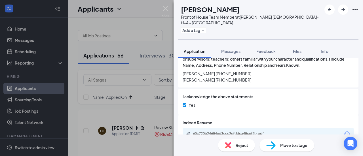
click at [239, 144] on span "Reject" at bounding box center [242, 145] width 12 height 6
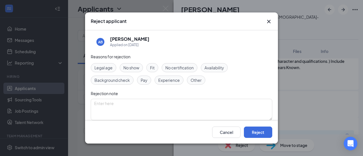
click at [168, 81] on span "Experience" at bounding box center [169, 80] width 22 height 6
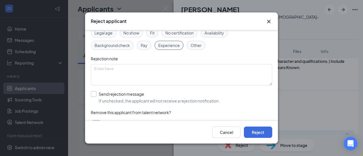
scroll to position [46, 0]
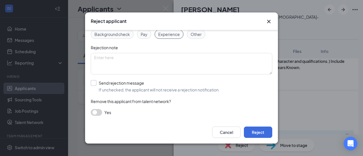
click at [94, 83] on input "Send rejection message If unchecked, the applicant will not receive a rejection…" at bounding box center [155, 86] width 129 height 12
checkbox input "true"
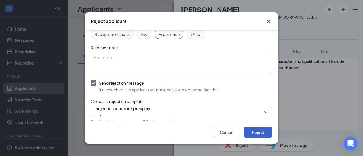
click at [258, 132] on button "Reject" at bounding box center [258, 132] width 28 height 11
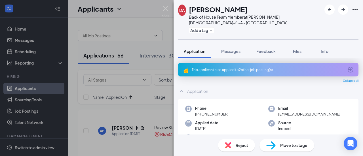
click at [347, 66] on icon "ArrowCircle" at bounding box center [350, 69] width 7 height 7
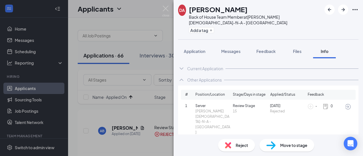
scroll to position [11, 0]
click at [194, 49] on span "Application" at bounding box center [195, 51] width 22 height 5
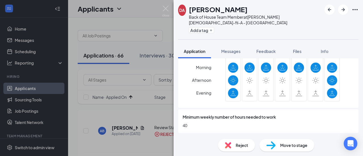
scroll to position [312, 0]
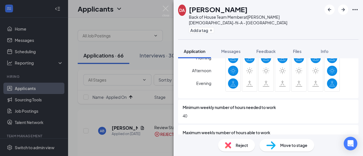
click at [236, 147] on span "Reject" at bounding box center [242, 145] width 12 height 6
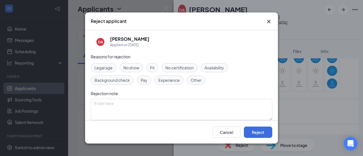
click at [221, 67] on span "Availability" at bounding box center [214, 68] width 20 height 6
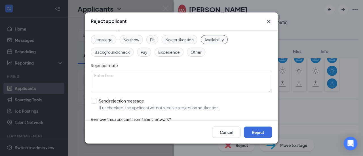
scroll to position [46, 0]
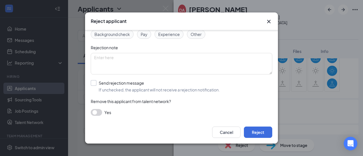
click at [96, 83] on input "Send rejection message If unchecked, the applicant will not receive a rejection…" at bounding box center [155, 86] width 129 height 12
checkbox input "true"
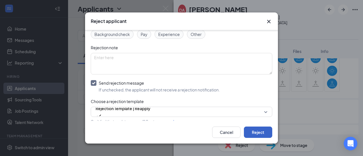
click at [258, 131] on button "Reject" at bounding box center [258, 132] width 28 height 11
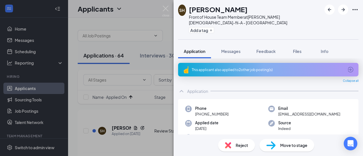
click at [348, 67] on icon "ArrowCircle" at bounding box center [351, 70] width 6 height 6
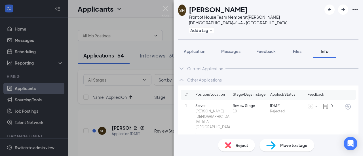
scroll to position [11, 0]
click at [199, 49] on span "Application" at bounding box center [195, 51] width 22 height 5
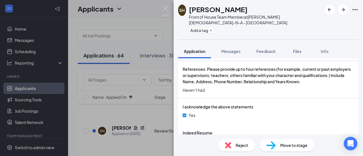
scroll to position [520, 0]
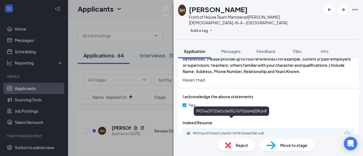
click at [226, 132] on div "9937aa19733af1c0e3517d791bb4d208.pdf" at bounding box center [232, 134] width 92 height 5
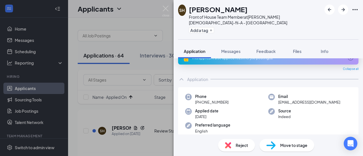
scroll to position [0, 0]
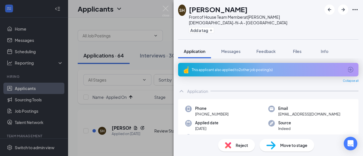
click at [347, 66] on icon "ArrowCircle" at bounding box center [350, 69] width 7 height 7
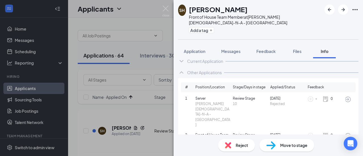
scroll to position [11, 0]
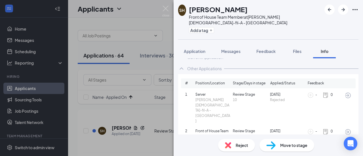
click at [345, 93] on icon "ArrowCircle" at bounding box center [348, 96] width 6 height 6
click at [346, 129] on icon "ArrowCircle" at bounding box center [348, 132] width 6 height 6
click at [192, 49] on span "Application" at bounding box center [195, 51] width 22 height 5
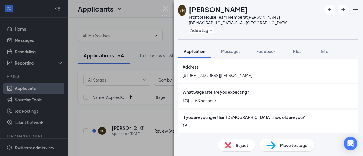
scroll to position [113, 0]
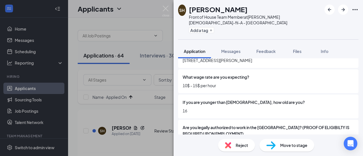
click at [244, 145] on span "Reject" at bounding box center [242, 145] width 12 height 6
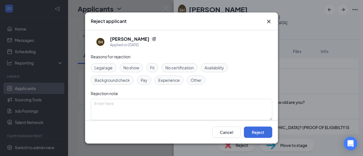
click at [149, 82] on div "Pay" at bounding box center [144, 80] width 14 height 9
click at [161, 81] on span "Experience" at bounding box center [169, 80] width 22 height 6
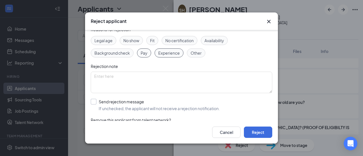
scroll to position [46, 0]
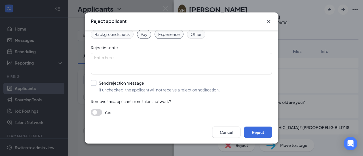
click at [92, 83] on input "Send rejection message If unchecked, the applicant will not receive a rejection…" at bounding box center [155, 86] width 129 height 12
checkbox input "true"
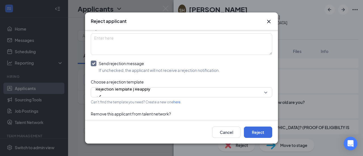
scroll to position [78, 0]
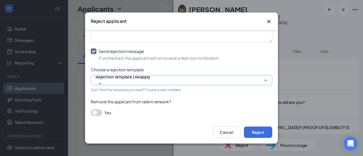
click at [150, 84] on span "Rejection Template | Reapply" at bounding box center [123, 80] width 55 height 15
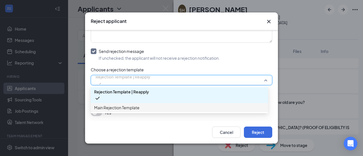
click at [157, 106] on span "Main Rejection Template" at bounding box center [179, 108] width 170 height 6
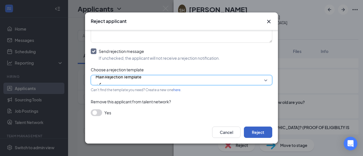
click at [256, 130] on button "Reject" at bounding box center [258, 132] width 28 height 11
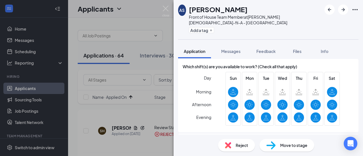
scroll to position [283, 0]
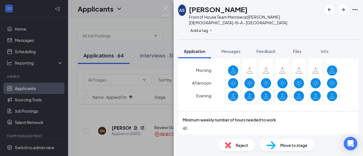
click at [244, 142] on div "Reject" at bounding box center [236, 145] width 37 height 12
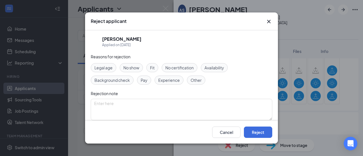
click at [143, 79] on span "Pay" at bounding box center [144, 80] width 7 height 6
click at [163, 82] on span "Experience" at bounding box center [169, 80] width 22 height 6
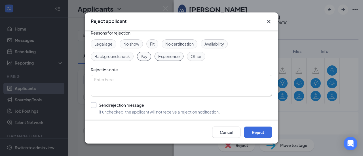
scroll to position [46, 0]
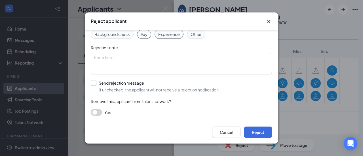
click at [96, 84] on input "Send rejection message If unchecked, the applicant will not receive a rejection…" at bounding box center [155, 86] width 129 height 12
checkbox input "true"
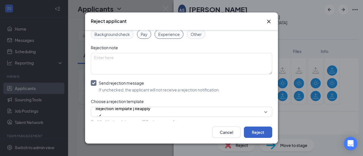
click at [257, 129] on button "Reject" at bounding box center [258, 132] width 28 height 11
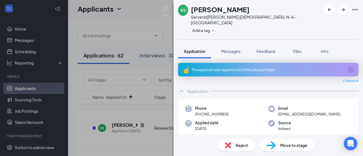
click at [347, 66] on icon "ArrowCircle" at bounding box center [350, 69] width 7 height 7
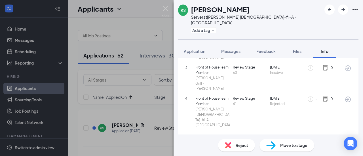
scroll to position [113, 0]
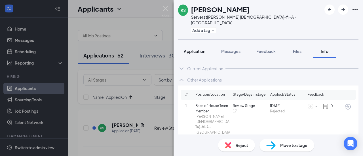
click at [197, 49] on span "Application" at bounding box center [195, 51] width 22 height 5
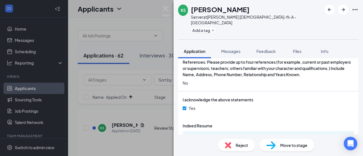
scroll to position [662, 0]
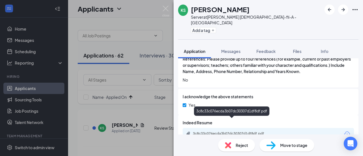
click at [234, 132] on div "3c8c33c076ecda3b07dc30307d1df8df.pdf" at bounding box center [232, 134] width 79 height 5
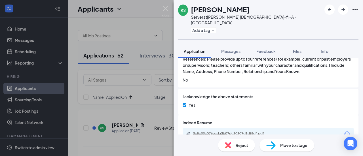
scroll to position [659, 0]
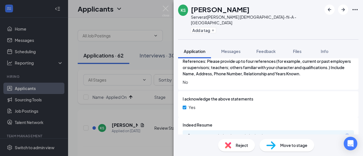
click at [242, 143] on span "Reject" at bounding box center [242, 145] width 12 height 6
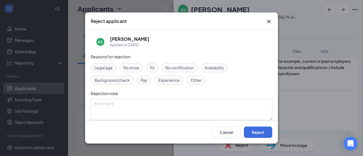
click at [190, 77] on span "Other" at bounding box center [195, 80] width 11 height 6
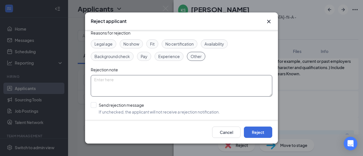
scroll to position [46, 0]
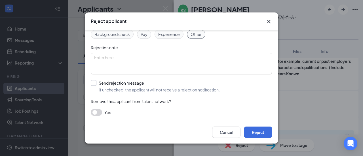
click at [94, 83] on input "Send rejection message If unchecked, the applicant will not receive a rejection…" at bounding box center [155, 86] width 129 height 12
checkbox input "true"
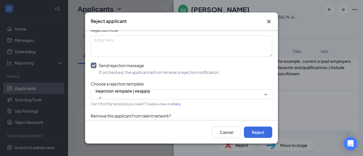
scroll to position [78, 0]
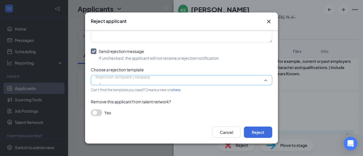
click at [150, 82] on span "Rejection Template | Reapply" at bounding box center [123, 80] width 55 height 15
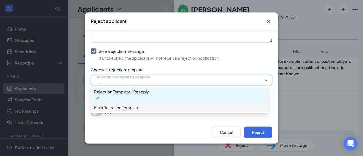
click at [146, 105] on span "Main Rejection Template" at bounding box center [179, 108] width 170 height 6
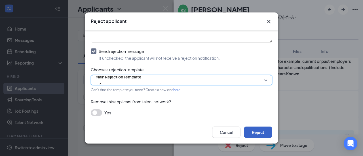
click at [261, 131] on button "Reject" at bounding box center [258, 132] width 28 height 11
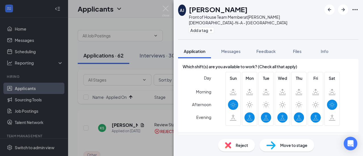
scroll to position [283, 0]
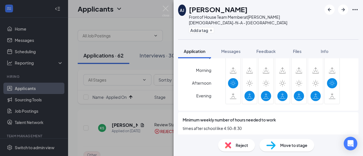
click at [239, 145] on span "Reject" at bounding box center [242, 145] width 12 height 6
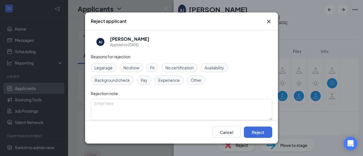
click at [220, 71] on div "Availability" at bounding box center [214, 67] width 27 height 9
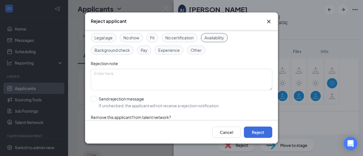
scroll to position [46, 0]
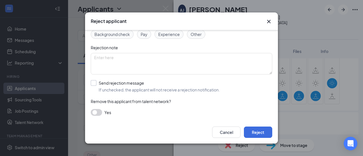
click at [94, 83] on input "Send rejection message If unchecked, the applicant will not receive a rejection…" at bounding box center [155, 86] width 129 height 12
checkbox input "true"
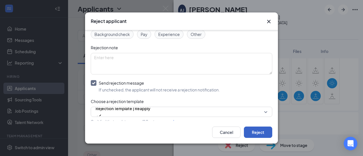
click at [252, 132] on button "Reject" at bounding box center [258, 132] width 28 height 11
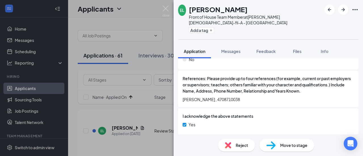
scroll to position [530, 0]
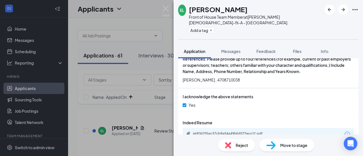
click at [226, 132] on div "669367f5ac37cb9a54a49bbf077ecc1f.pdf" at bounding box center [232, 134] width 79 height 5
click at [239, 144] on span "Reject" at bounding box center [242, 145] width 12 height 6
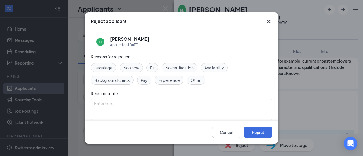
click at [173, 79] on span "Experience" at bounding box center [169, 80] width 22 height 6
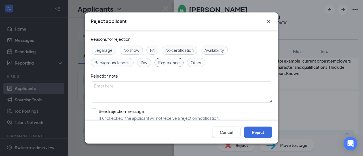
scroll to position [46, 0]
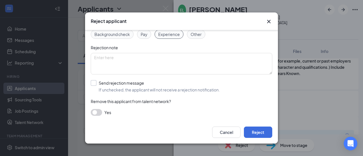
click at [95, 84] on input "Send rejection message If unchecked, the applicant will not receive a rejection…" at bounding box center [155, 86] width 129 height 12
checkbox input "true"
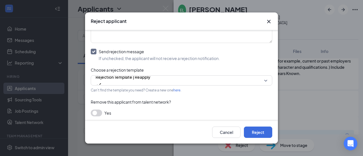
scroll to position [78, 0]
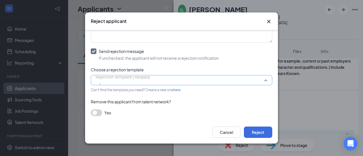
click at [150, 82] on span "Rejection Template | Reapply" at bounding box center [123, 80] width 55 height 15
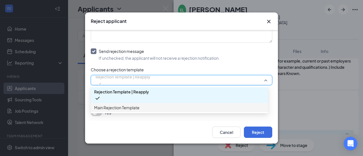
click at [117, 107] on span "Main Rejection Template" at bounding box center [116, 108] width 45 height 6
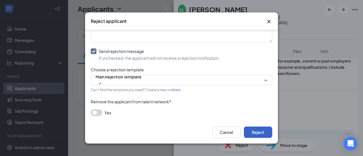
click at [251, 131] on button "Reject" at bounding box center [258, 132] width 28 height 11
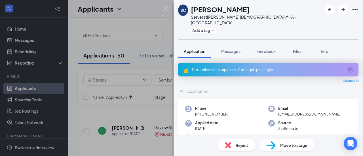
click at [349, 67] on icon "ArrowCircle" at bounding box center [351, 70] width 6 height 6
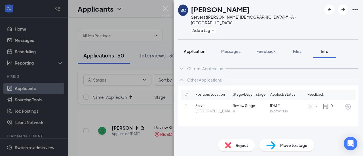
click at [199, 49] on span "Application" at bounding box center [195, 51] width 22 height 5
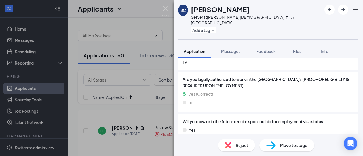
scroll to position [198, 0]
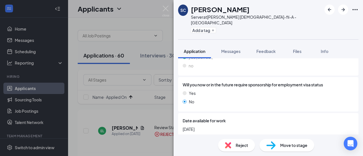
click at [239, 144] on span "Reject" at bounding box center [242, 145] width 12 height 6
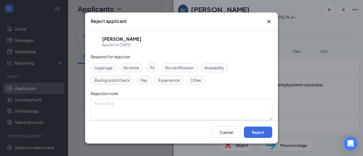
click at [162, 78] on span "Experience" at bounding box center [169, 80] width 22 height 6
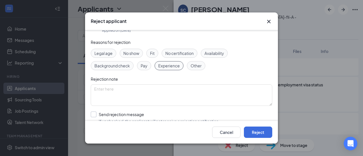
scroll to position [46, 0]
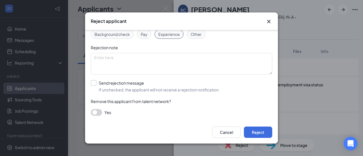
click at [96, 84] on input "Send rejection message If unchecked, the applicant will not receive a rejection…" at bounding box center [155, 86] width 129 height 12
checkbox input "true"
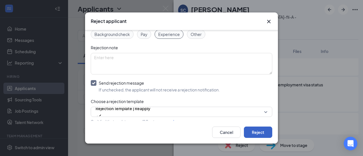
click at [263, 132] on button "Reject" at bounding box center [258, 132] width 28 height 11
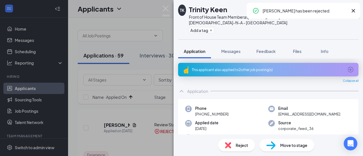
click at [347, 66] on icon "ArrowCircle" at bounding box center [350, 69] width 7 height 7
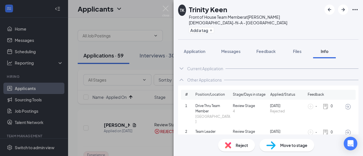
scroll to position [11, 0]
click at [192, 49] on span "Application" at bounding box center [195, 51] width 22 height 5
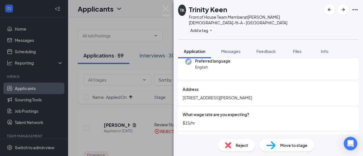
scroll to position [113, 0]
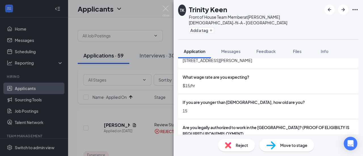
click at [241, 149] on div "Reject" at bounding box center [236, 145] width 37 height 12
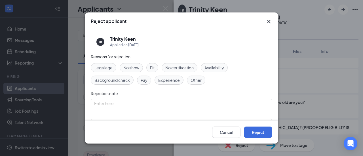
click at [108, 67] on span "Legal age" at bounding box center [103, 68] width 18 height 6
click at [142, 82] on span "Pay" at bounding box center [144, 80] width 7 height 6
drag, startPoint x: 167, startPoint y: 79, endPoint x: 206, endPoint y: 72, distance: 40.4
click at [167, 79] on span "Experience" at bounding box center [169, 80] width 22 height 6
click at [221, 67] on span "Availability" at bounding box center [214, 68] width 20 height 6
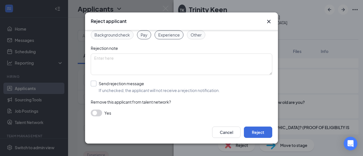
scroll to position [46, 0]
drag, startPoint x: 92, startPoint y: 84, endPoint x: 99, endPoint y: 85, distance: 6.9
click at [92, 84] on input "Send rejection message If unchecked, the applicant will not receive a rejection…" at bounding box center [155, 86] width 129 height 12
checkbox input "true"
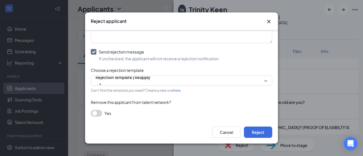
scroll to position [78, 0]
click at [150, 77] on span "Rejection Template | Reapply" at bounding box center [123, 80] width 55 height 15
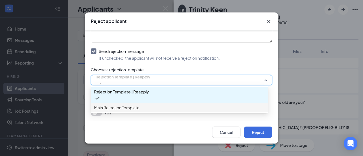
click at [137, 109] on span "Main Rejection Template" at bounding box center [116, 108] width 45 height 6
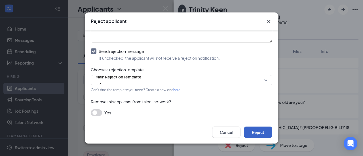
click at [257, 129] on button "Reject" at bounding box center [258, 132] width 28 height 11
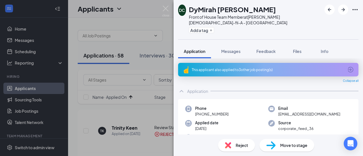
click at [347, 66] on icon "ArrowCircle" at bounding box center [350, 69] width 7 height 7
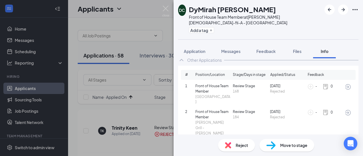
scroll to position [32, 0]
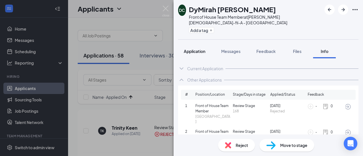
click at [200, 49] on span "Application" at bounding box center [195, 51] width 22 height 5
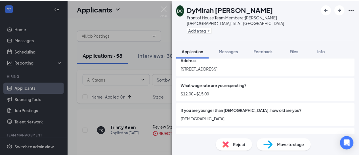
scroll to position [113, 0]
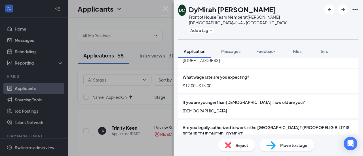
click at [165, 9] on img at bounding box center [165, 11] width 7 height 11
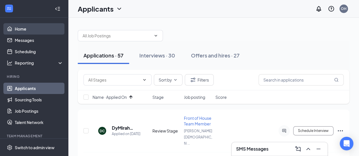
click at [30, 30] on link "Home" at bounding box center [39, 28] width 48 height 11
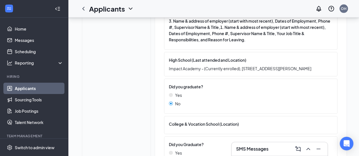
scroll to position [492, 0]
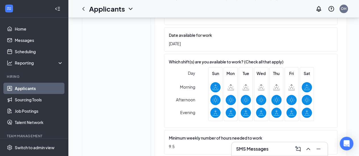
scroll to position [312, 0]
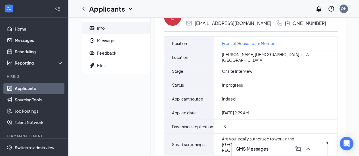
scroll to position [0, 0]
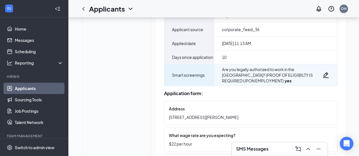
scroll to position [142, 0]
